Goal: Information Seeking & Learning: Learn about a topic

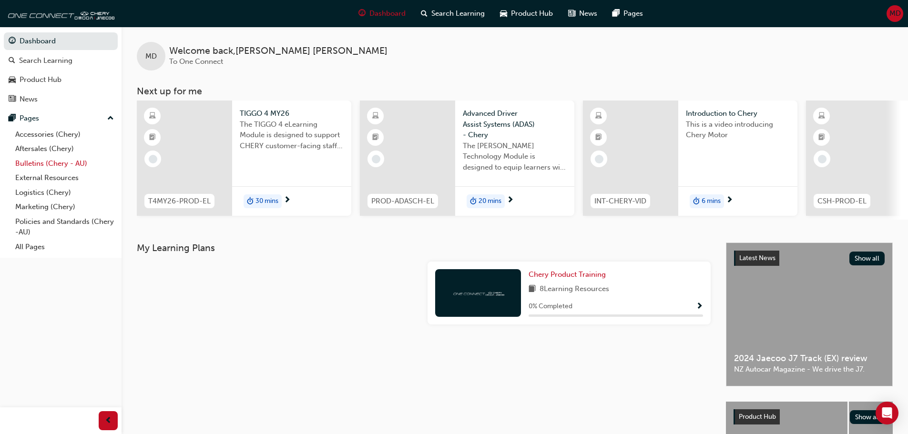
click at [40, 168] on link "Bulletins (Chery - AU)" at bounding box center [64, 163] width 106 height 15
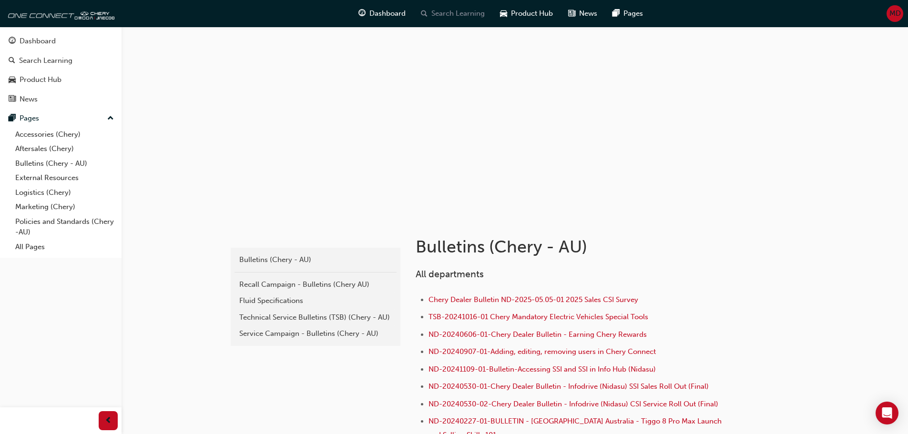
click at [458, 13] on span "Search Learning" at bounding box center [457, 13] width 53 height 11
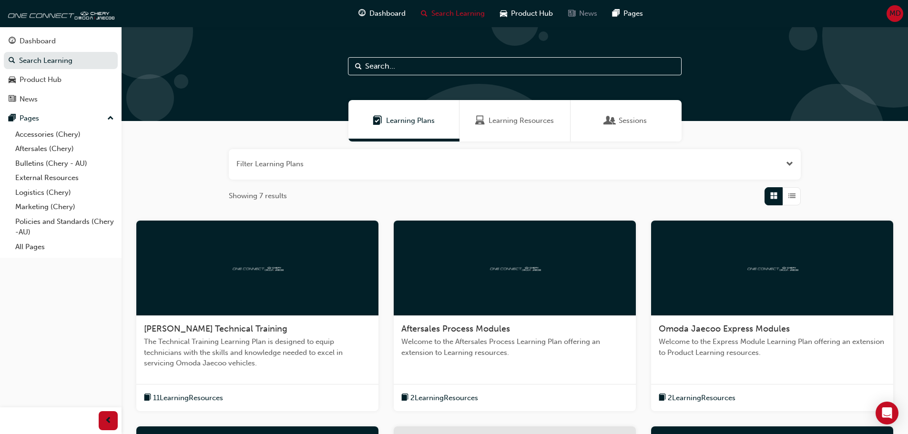
click at [579, 8] on div "News" at bounding box center [583, 14] width 44 height 20
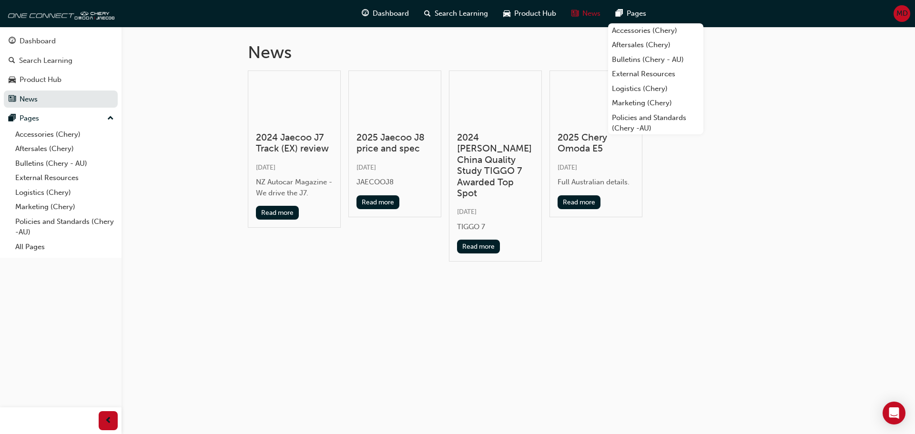
click at [625, 17] on div "Pages" at bounding box center [631, 14] width 46 height 20
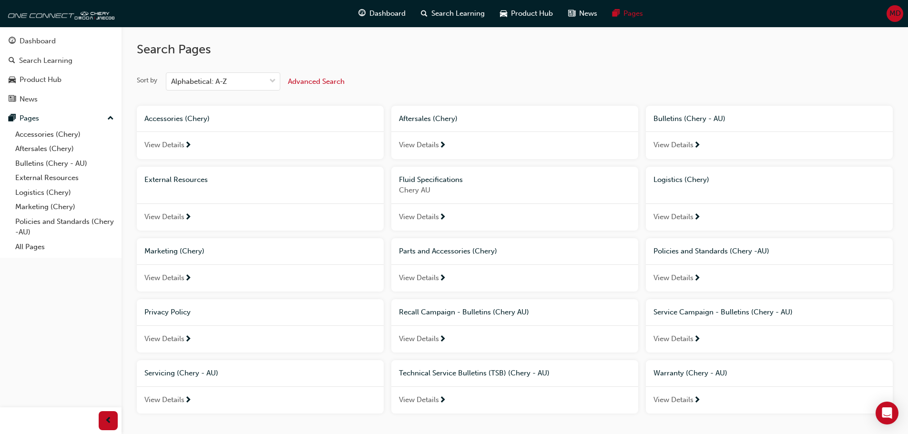
click at [172, 143] on span "View Details" at bounding box center [164, 145] width 40 height 11
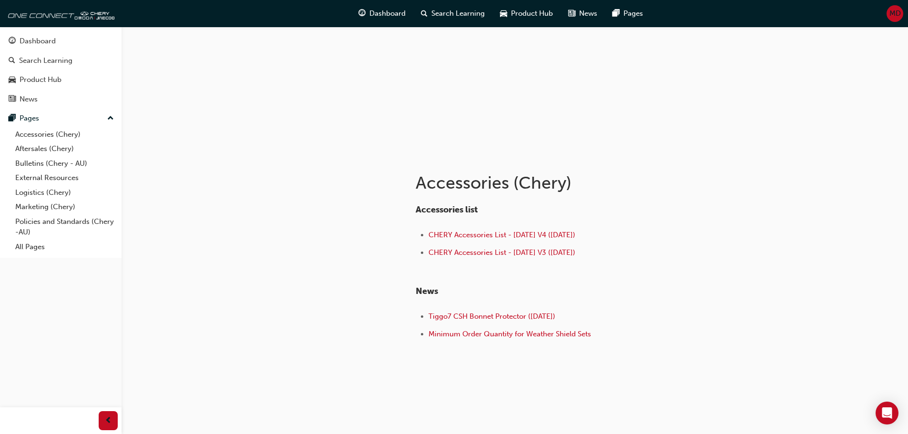
scroll to position [52, 0]
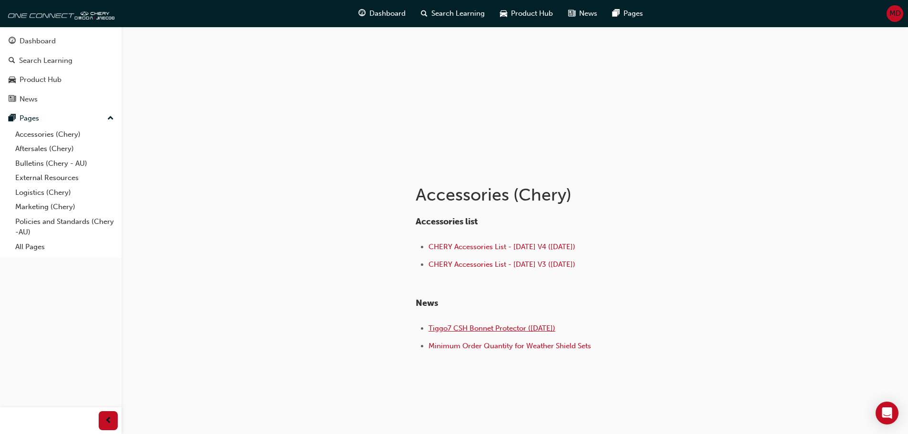
click at [490, 326] on span "Tiggo7 CSH Bonnet Protector ([DATE])" at bounding box center [492, 328] width 127 height 9
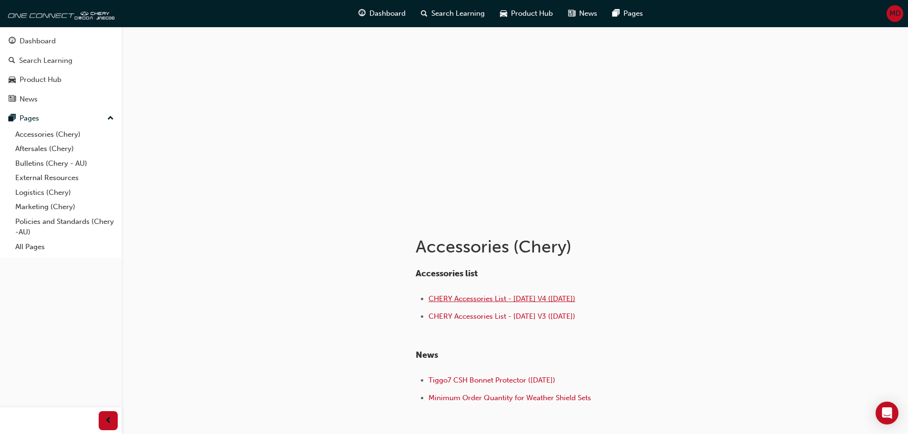
click at [520, 299] on span "CHERY Accessories List - [DATE] V4 ([DATE])" at bounding box center [502, 299] width 147 height 9
